Goal: Transaction & Acquisition: Download file/media

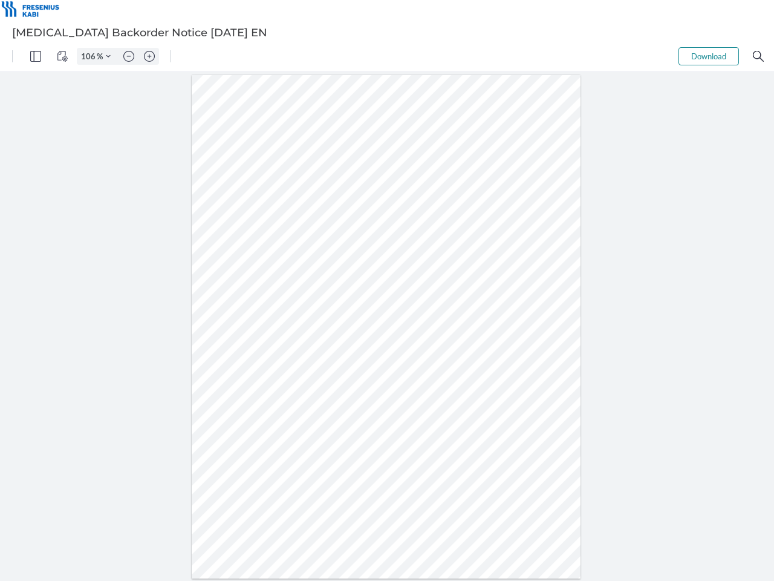
click at [36, 56] on img "Panel" at bounding box center [35, 56] width 11 height 11
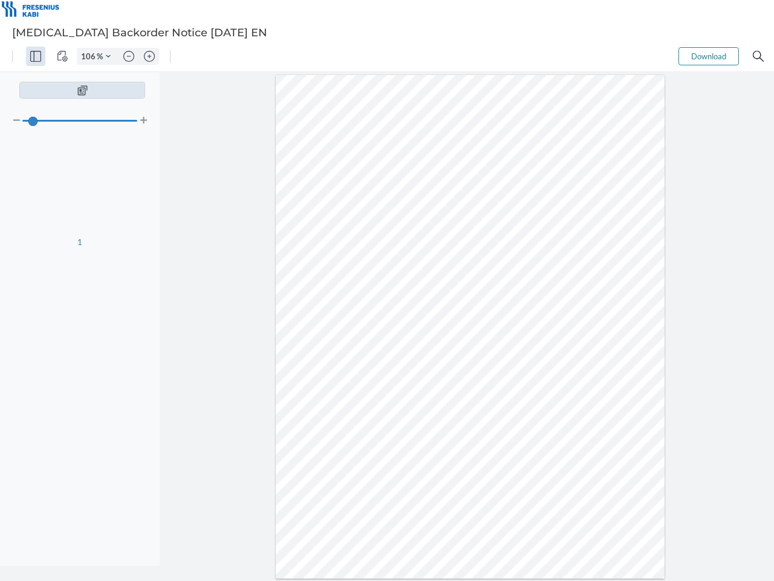
click at [62, 56] on img "View Controls" at bounding box center [62, 56] width 11 height 11
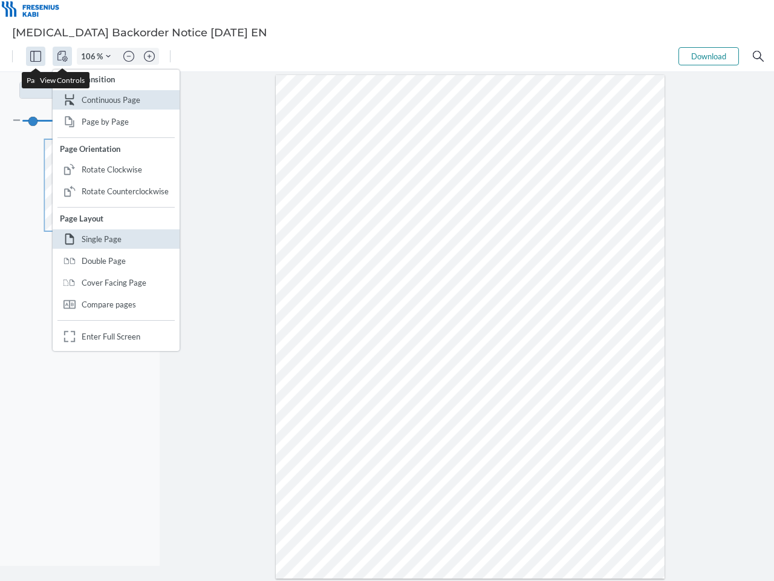
click at [90, 56] on input "106" at bounding box center [86, 56] width 19 height 11
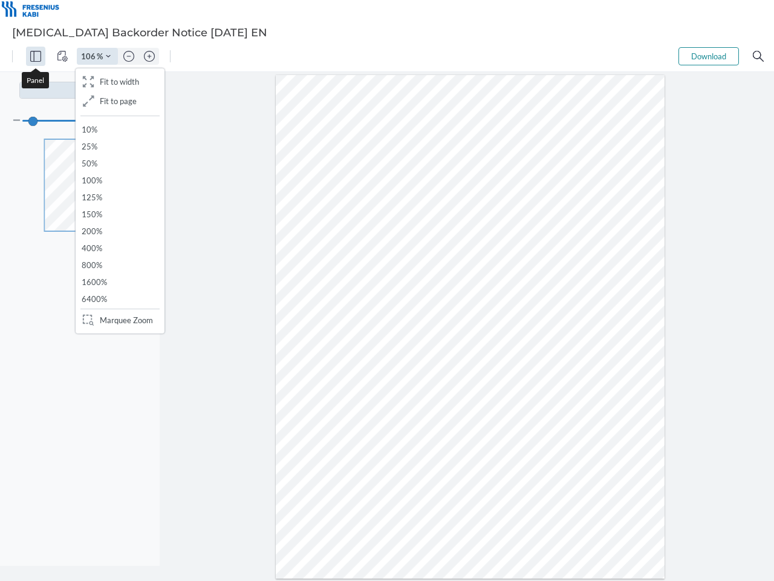
click at [108, 56] on img "Zoom Controls" at bounding box center [108, 56] width 5 height 5
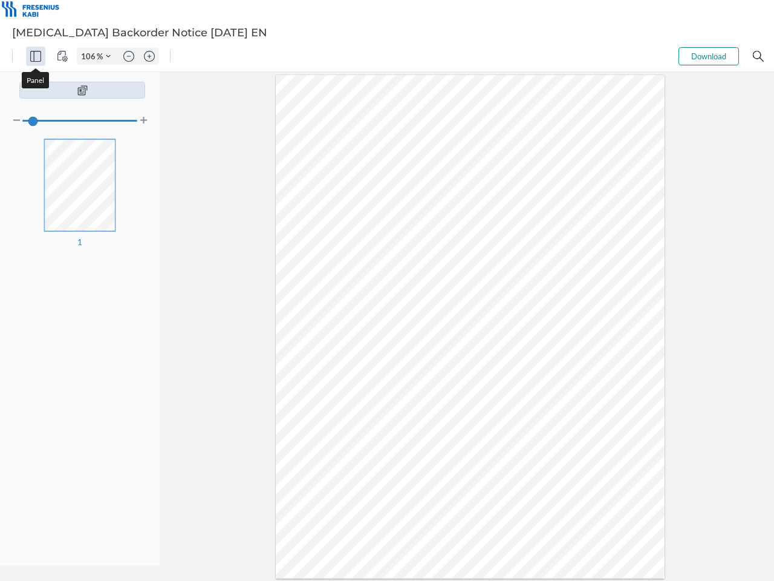
click at [129, 56] on img "Zoom out" at bounding box center [128, 56] width 11 height 11
click at [149, 56] on img "Zoom in" at bounding box center [149, 56] width 11 height 11
type input "106"
click at [709, 56] on button "Download" at bounding box center [709, 56] width 60 height 18
click at [758, 56] on img "Search" at bounding box center [758, 56] width 11 height 11
